Goal: Download file/media

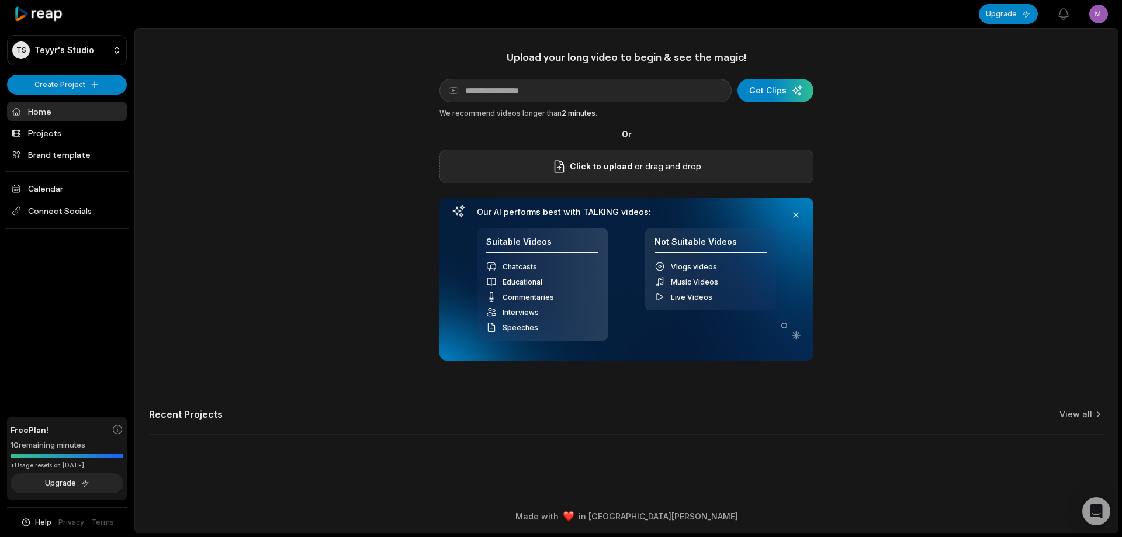
click at [551, 170] on div "Click to upload or drag and drop" at bounding box center [627, 167] width 374 height 34
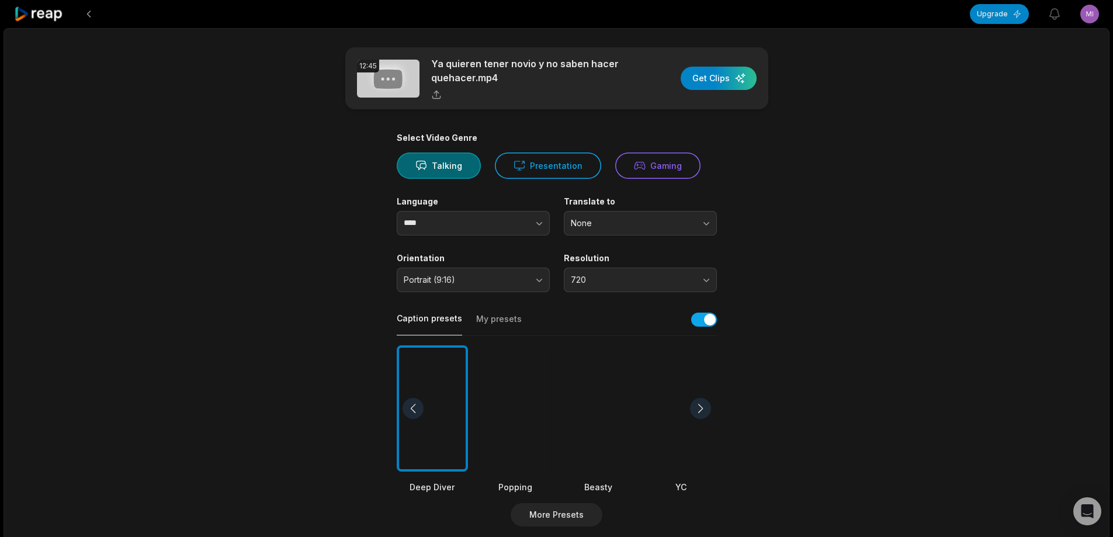
click at [601, 405] on div at bounding box center [598, 408] width 71 height 127
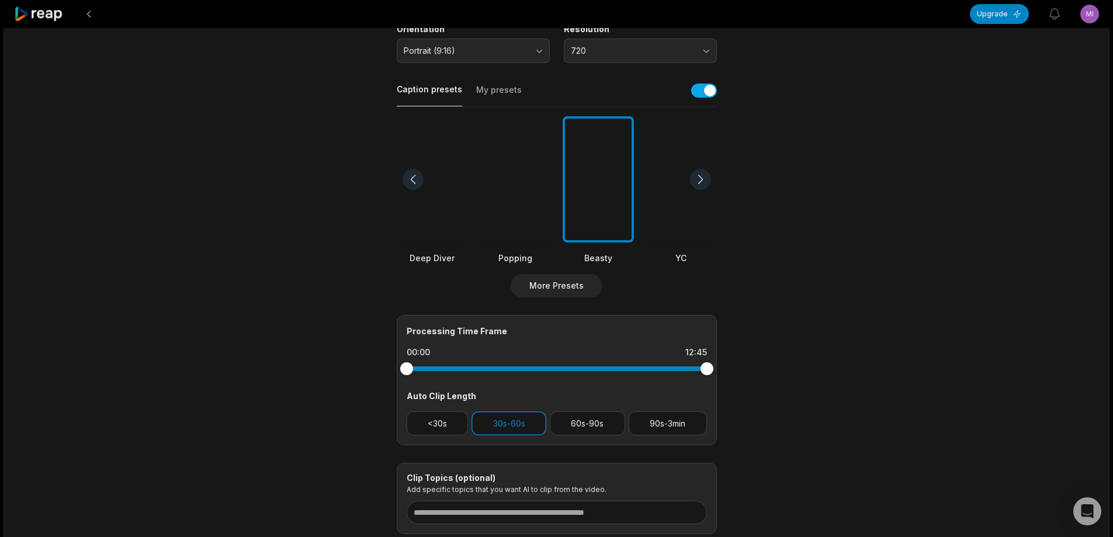
scroll to position [234, 0]
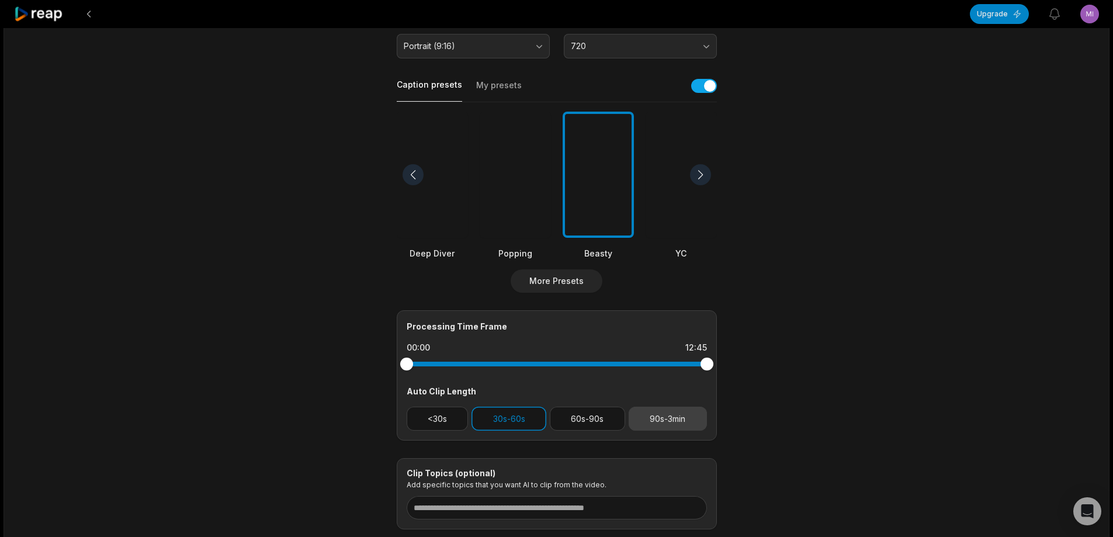
click at [659, 420] on button "90s-3min" at bounding box center [668, 419] width 78 height 24
click at [506, 427] on button "30s-60s" at bounding box center [509, 419] width 75 height 24
drag, startPoint x: 706, startPoint y: 362, endPoint x: 642, endPoint y: 366, distance: 64.5
click at [642, 366] on div at bounding box center [641, 364] width 13 height 13
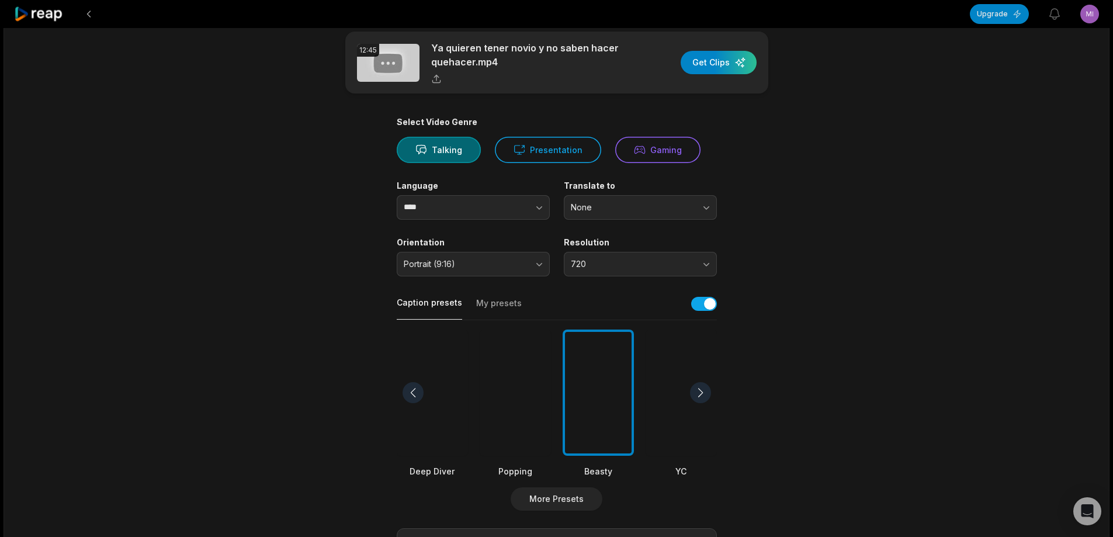
scroll to position [0, 0]
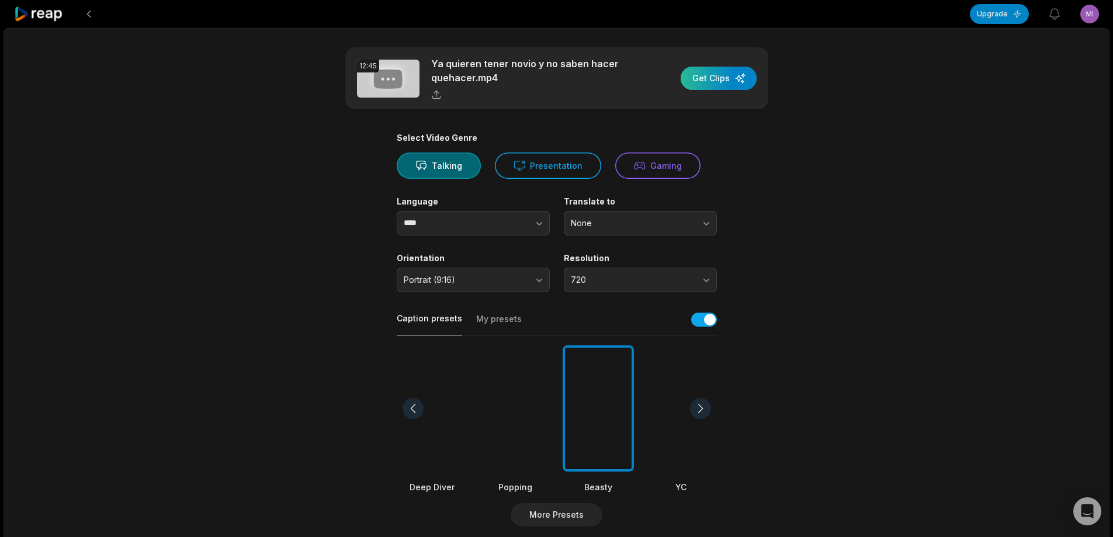
click at [727, 83] on div "button" at bounding box center [719, 78] width 76 height 23
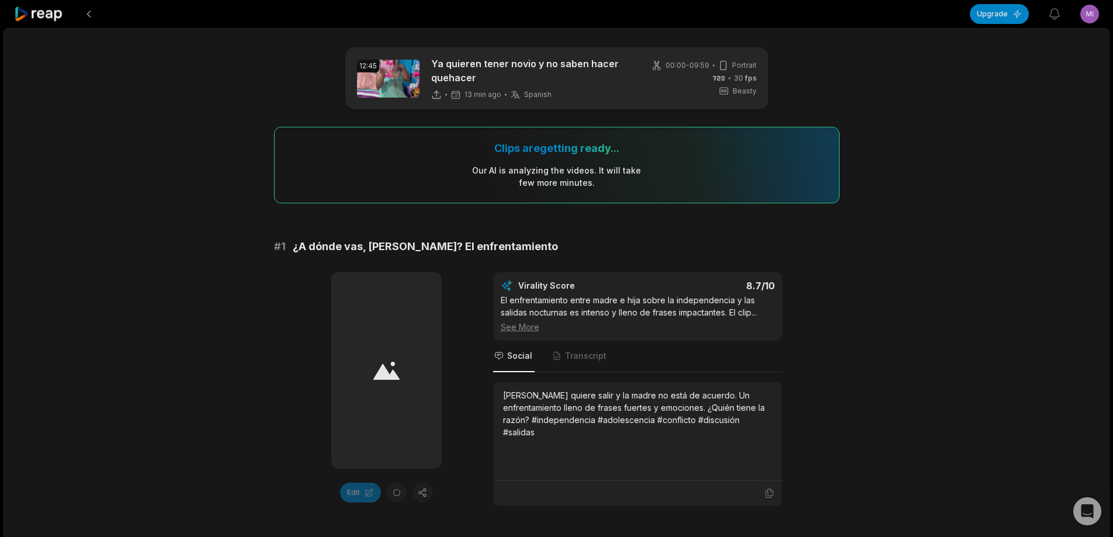
drag, startPoint x: 0, startPoint y: 12, endPoint x: 891, endPoint y: 328, distance: 945.2
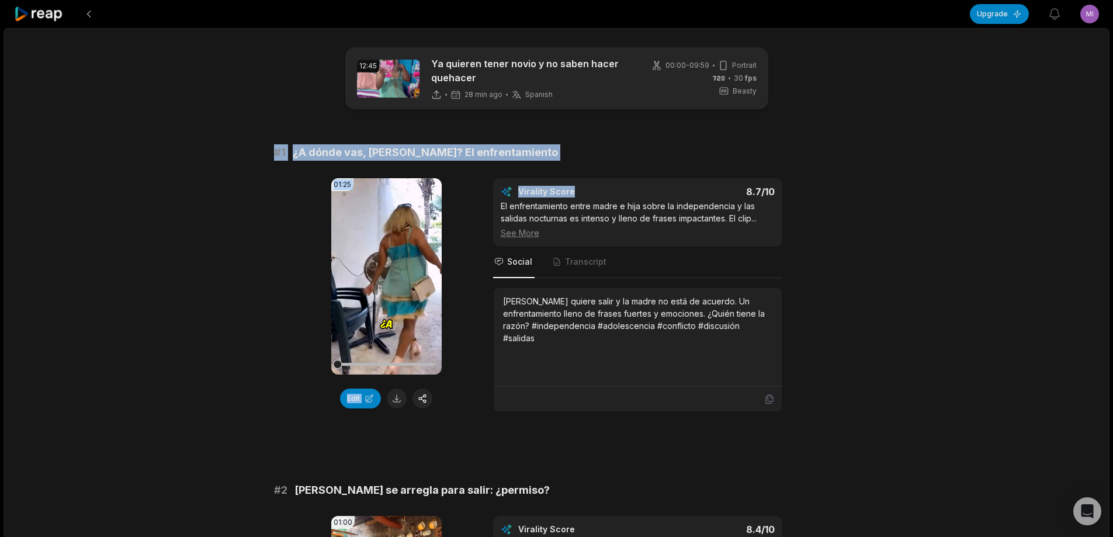
drag, startPoint x: 260, startPoint y: 152, endPoint x: 638, endPoint y: 161, distance: 378.3
click at [456, 145] on span "¿A dónde vas, [PERSON_NAME]? El enfrentamiento" at bounding box center [425, 152] width 265 height 16
drag, startPoint x: 270, startPoint y: 149, endPoint x: 518, endPoint y: 155, distance: 247.9
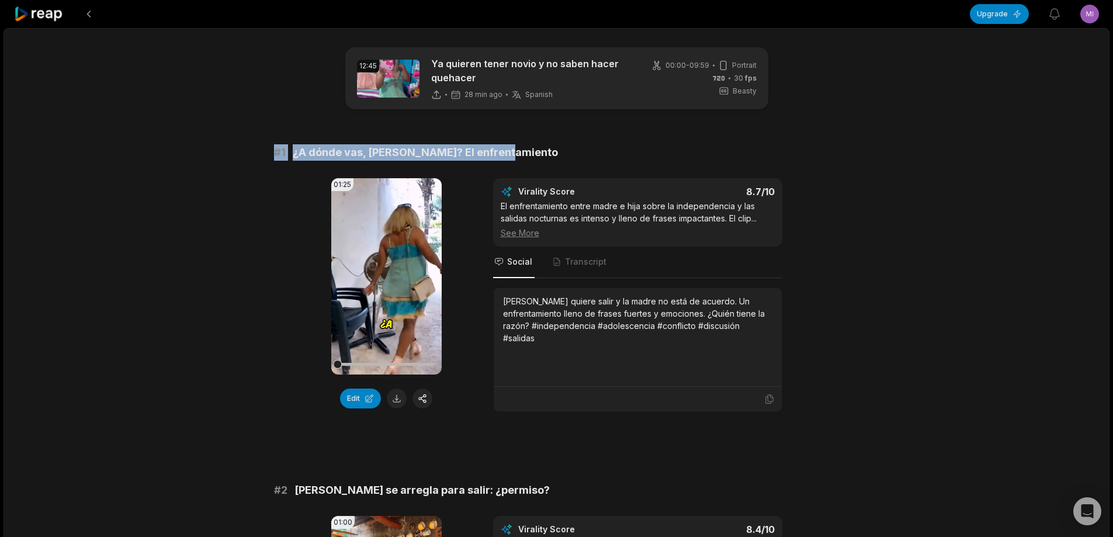
copy div "# 1 ¿A dónde vas, Ramona? El enfrentamiento"
click at [393, 393] on button at bounding box center [397, 399] width 20 height 20
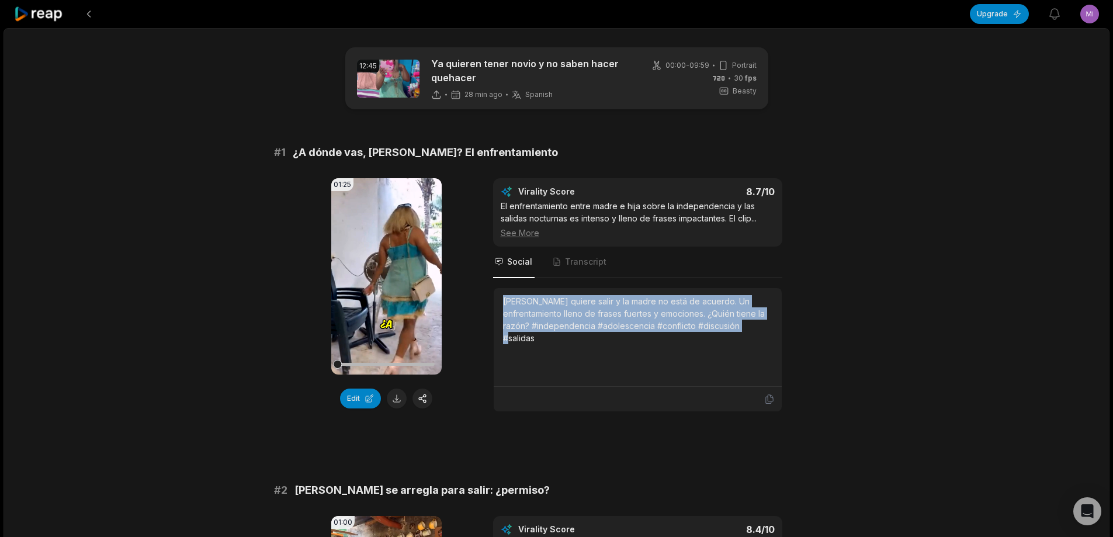
click at [794, 337] on div "01:25 Your browser does not support mp4 format. Edit Virality Score 8.7 /10 El …" at bounding box center [557, 295] width 566 height 234
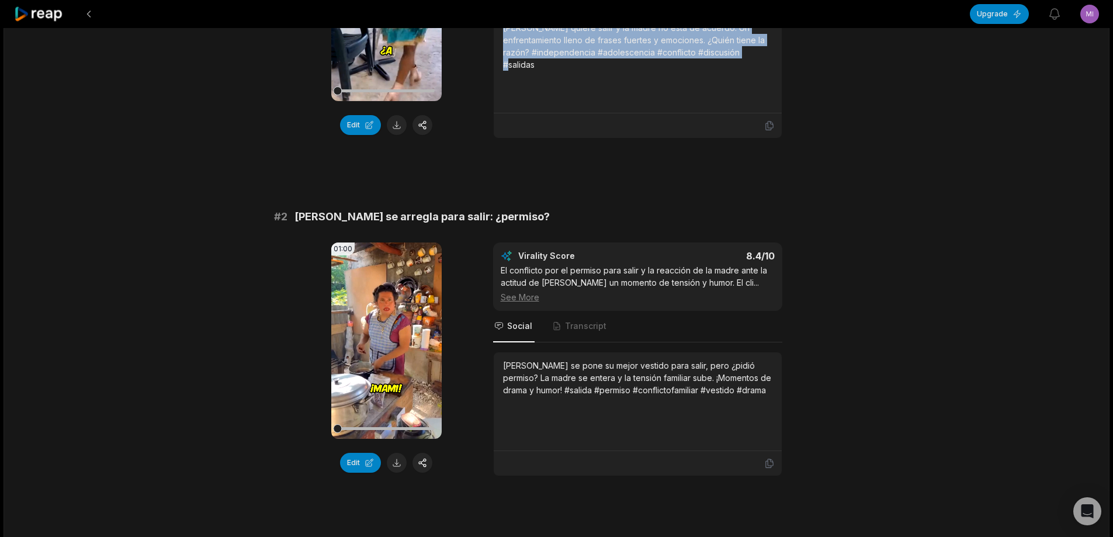
scroll to position [292, 0]
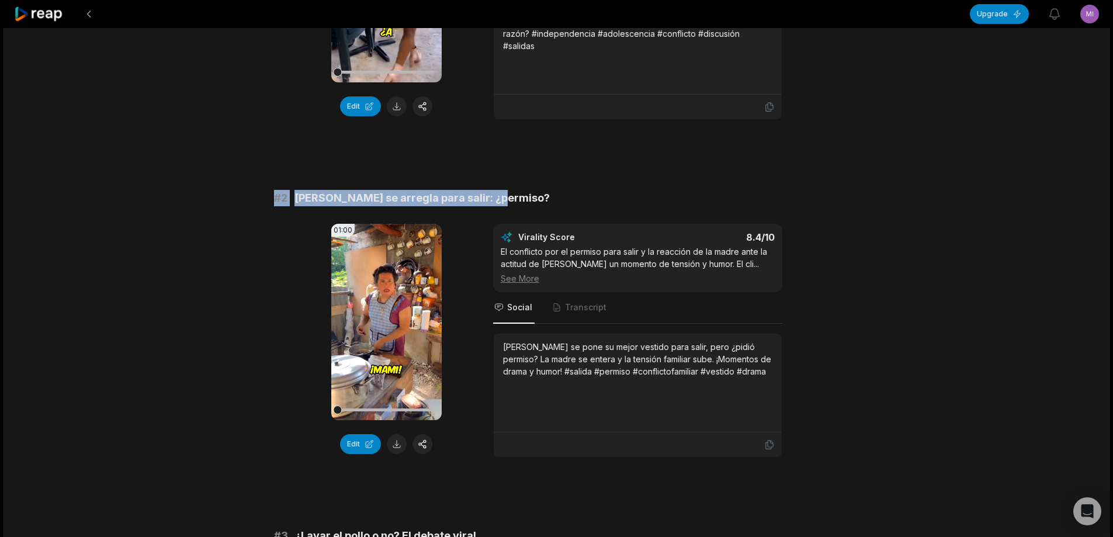
drag, startPoint x: 266, startPoint y: 200, endPoint x: 487, endPoint y: 200, distance: 220.9
copy div "# 2 [PERSON_NAME] se arregla para salir: ¿permiso?"
click at [400, 441] on button at bounding box center [397, 444] width 20 height 20
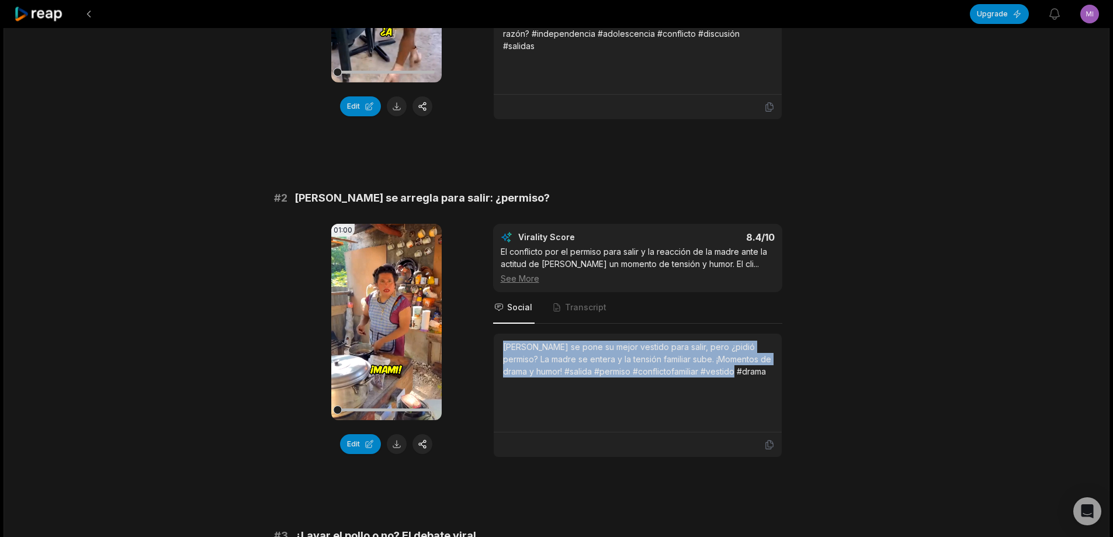
drag, startPoint x: 501, startPoint y: 345, endPoint x: 736, endPoint y: 367, distance: 236.6
click at [748, 382] on div "[PERSON_NAME] se pone su mejor vestido para salir, pero ¿pidió permiso? La madr…" at bounding box center [638, 383] width 288 height 99
copy div "[PERSON_NAME] se pone su mejor vestido para salir, pero ¿pidió permiso? La madr…"
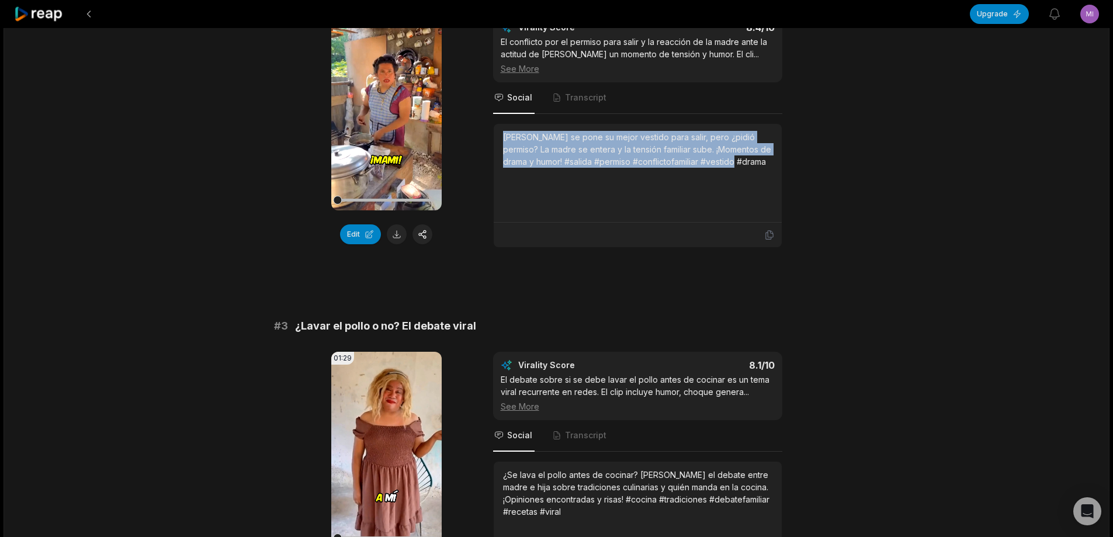
scroll to position [584, 0]
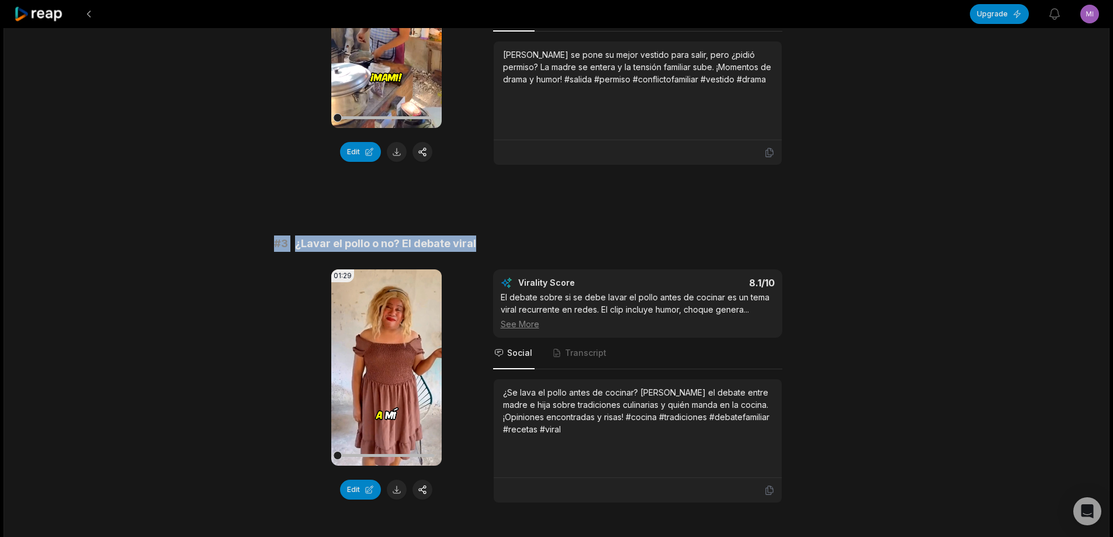
drag, startPoint x: 273, startPoint y: 247, endPoint x: 482, endPoint y: 247, distance: 209.2
copy div "# 3 ¿Lavar el pollo o no? El debate viral"
click at [397, 485] on button at bounding box center [397, 490] width 20 height 20
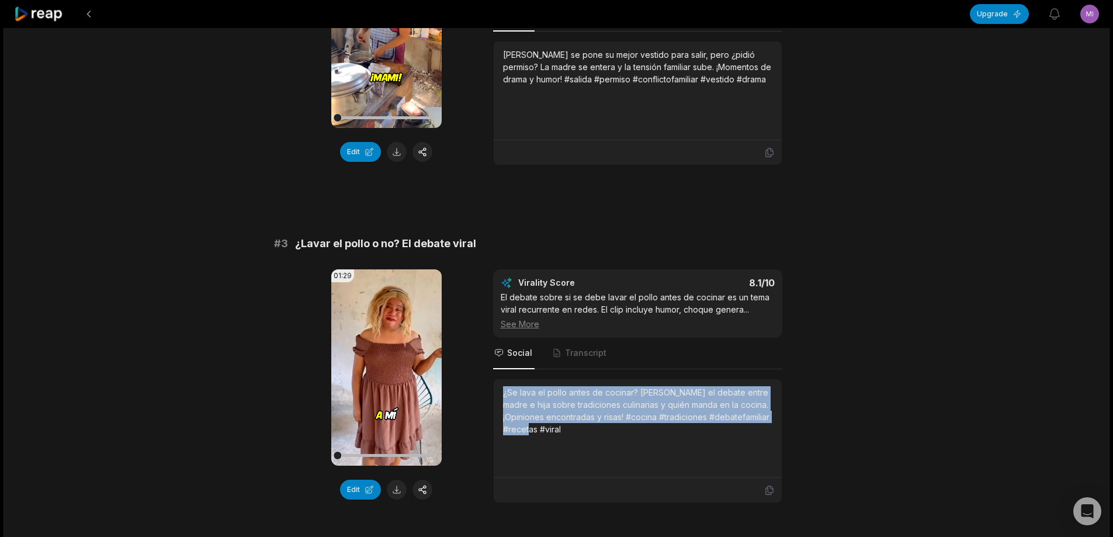
drag, startPoint x: 503, startPoint y: 393, endPoint x: 548, endPoint y: 431, distance: 58.9
click at [551, 441] on div "¿Se lava el pollo antes de cocinar? [PERSON_NAME] el debate entre madre e hija …" at bounding box center [637, 428] width 269 height 84
copy div "¿Se lava el pollo antes de cocinar? [PERSON_NAME] el debate entre madre e hija …"
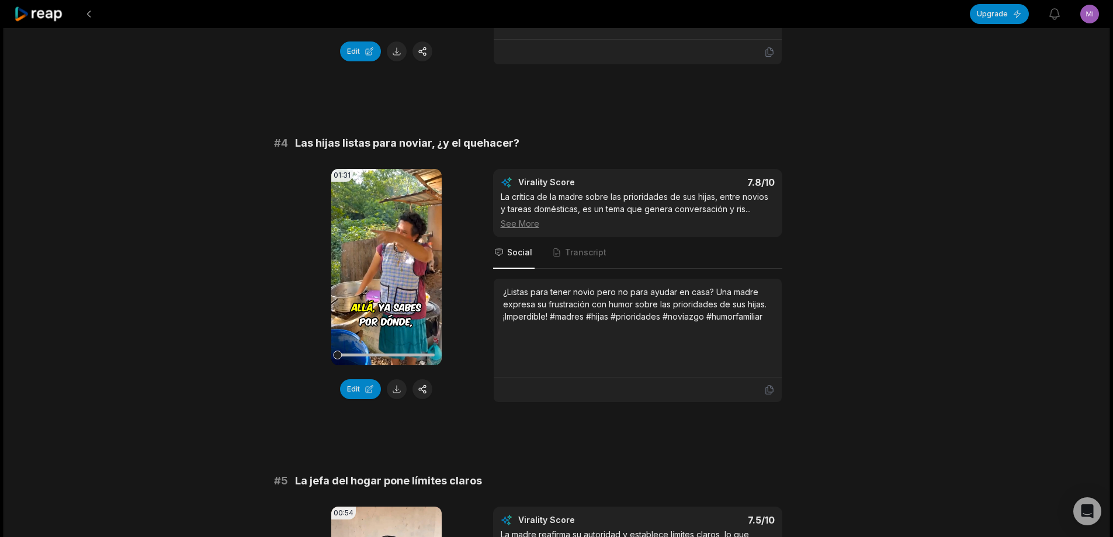
scroll to position [1052, 0]
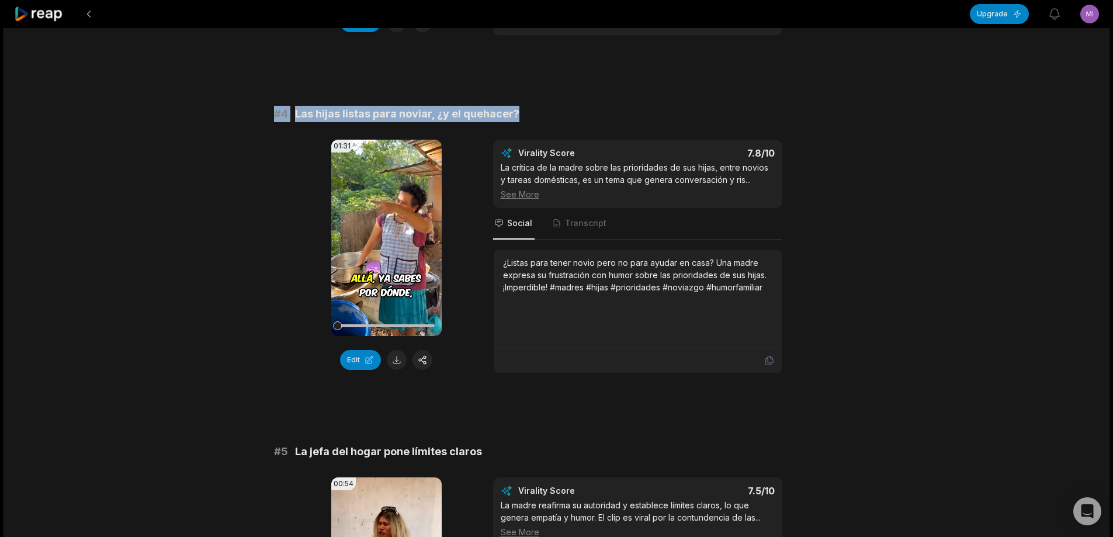
drag, startPoint x: 272, startPoint y: 113, endPoint x: 519, endPoint y: 114, distance: 246.7
click at [519, 114] on div "12:45 Ya quieren tener novio y no saben hacer quehacer 28 min ago Spanish es 00…" at bounding box center [557, 393] width 1106 height 2834
copy div "# 4 Las hijas listas para noviar, ¿y el quehacer?"
click at [397, 355] on button at bounding box center [397, 360] width 20 height 20
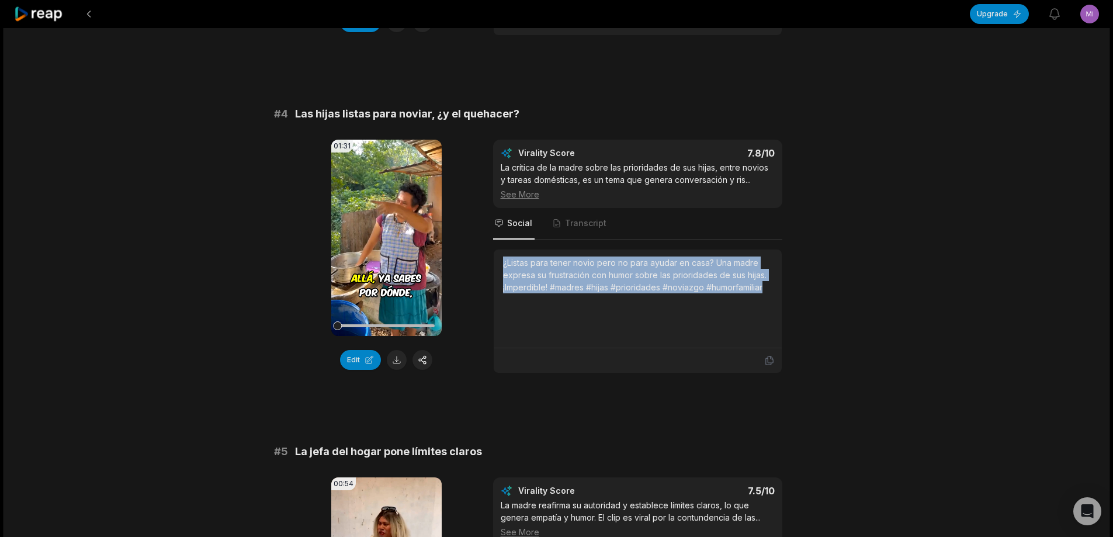
drag, startPoint x: 501, startPoint y: 261, endPoint x: 749, endPoint y: 276, distance: 248.8
click at [774, 300] on div "¿Listas para tener novio pero no para ayudar en casa? Una madre expresa su frus…" at bounding box center [638, 299] width 288 height 99
copy div "¿Listas para tener novio pero no para ayudar en casa? Una madre expresa su frus…"
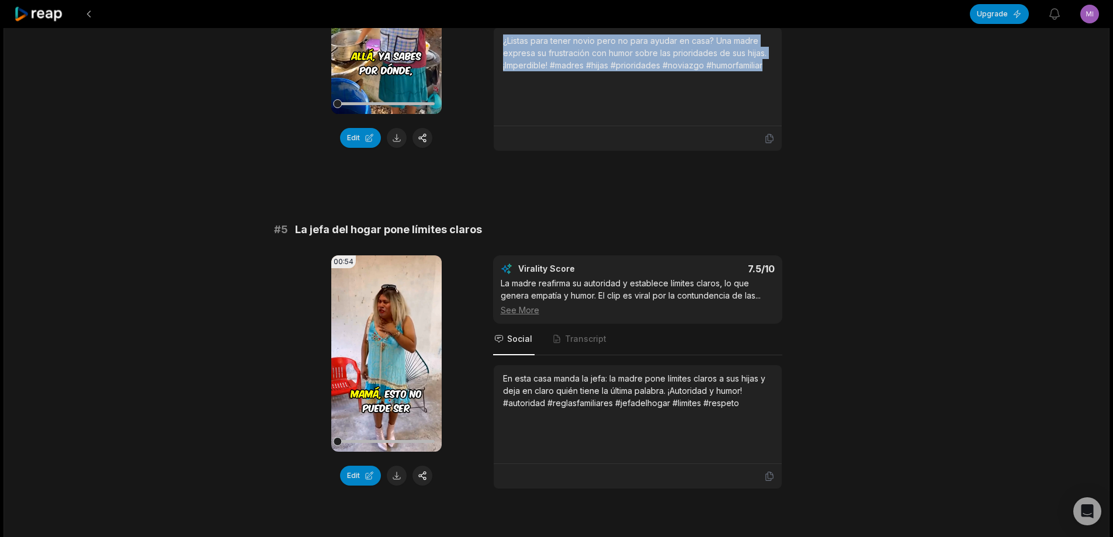
scroll to position [1286, 0]
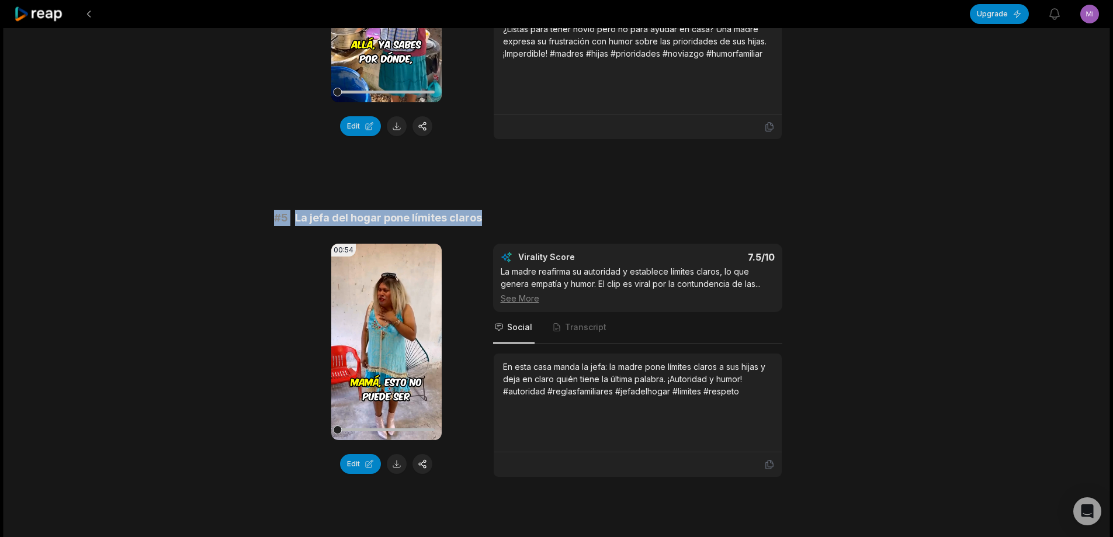
drag, startPoint x: 430, startPoint y: 214, endPoint x: 524, endPoint y: 212, distance: 94.7
click at [524, 212] on div "12:45 Ya quieren tener novio y no saben hacer quehacer 28 min ago Spanish es 00…" at bounding box center [557, 159] width 1106 height 2834
copy div "# 5 La jefa del hogar pone límites claros"
click at [399, 468] on button at bounding box center [397, 464] width 20 height 20
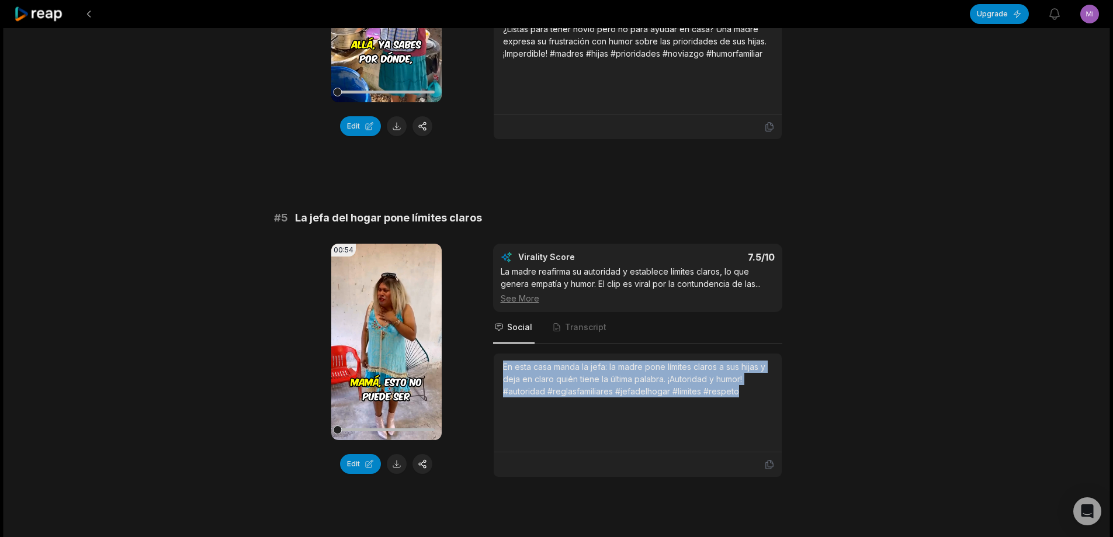
drag, startPoint x: 501, startPoint y: 368, endPoint x: 745, endPoint y: 396, distance: 245.4
click at [785, 417] on div "00:54 Your browser does not support mp4 format. Edit Virality Score 7.5 /10 La …" at bounding box center [557, 361] width 566 height 234
copy div "En esta casa manda la jefa: la madre pone límites claros a sus hijas y deja en …"
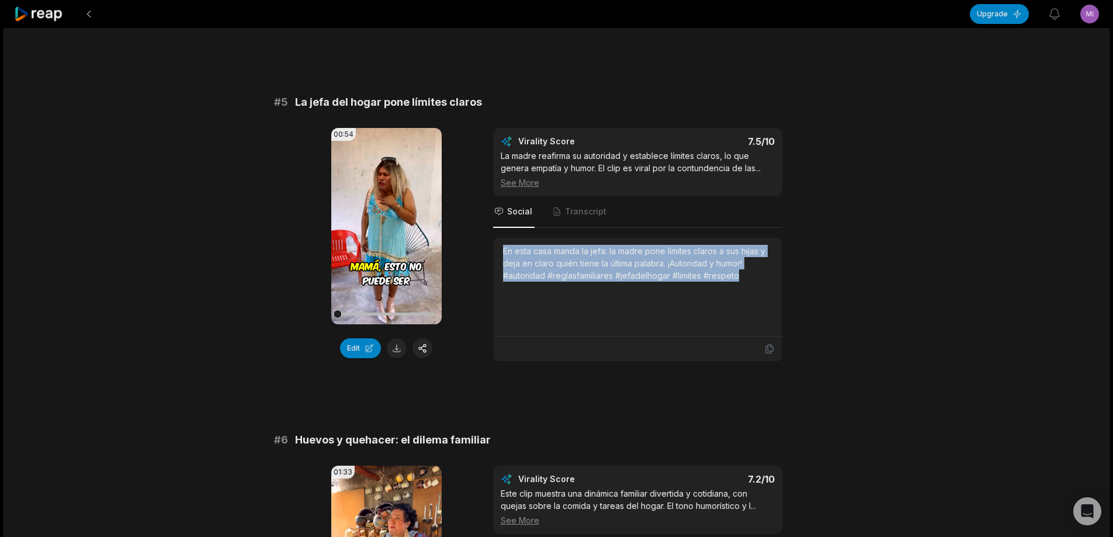
scroll to position [1403, 0]
